Goal: Task Accomplishment & Management: Manage account settings

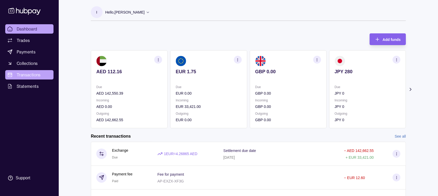
click at [17, 74] on span "Transactions" at bounding box center [29, 75] width 24 height 6
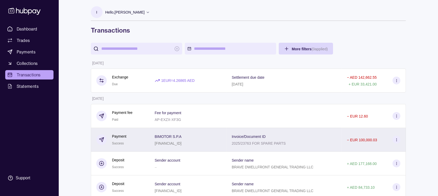
click at [396, 138] on section at bounding box center [396, 140] width 8 height 8
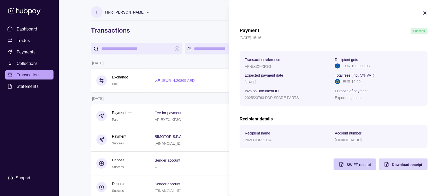
click at [367, 163] on div "Payment Success [DATE] 15:16 Transaction reference AP-EXZX-XF3G Recipient gets …" at bounding box center [333, 99] width 188 height 143
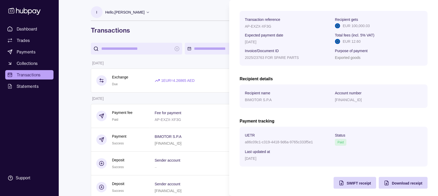
scroll to position [78, 0]
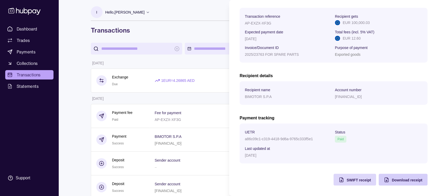
click at [395, 181] on span "Download receipt" at bounding box center [406, 180] width 31 height 4
click at [346, 178] on span "SWIFT receipt" at bounding box center [358, 180] width 24 height 4
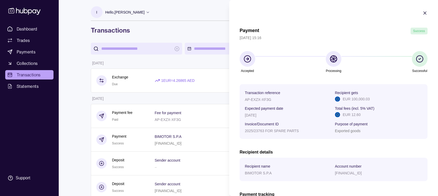
click at [422, 12] on icon "button" at bounding box center [424, 12] width 5 height 5
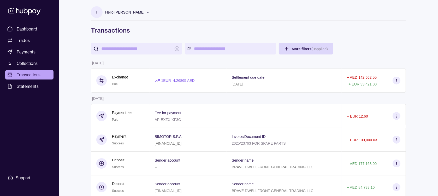
click at [150, 11] on icon at bounding box center [148, 12] width 4 height 4
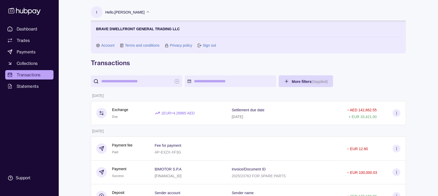
click at [205, 45] on link "Sign out" at bounding box center [208, 46] width 13 height 6
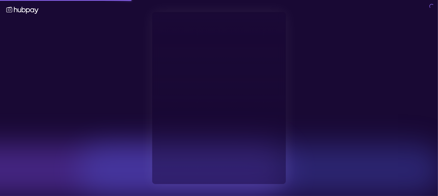
type input "**********"
